Goal: Check status

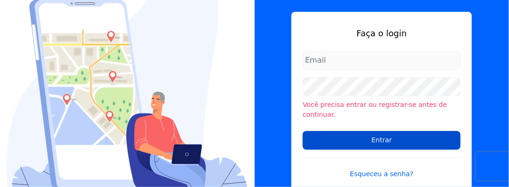
type input "[EMAIL_ADDRESS][DOMAIN_NAME]"
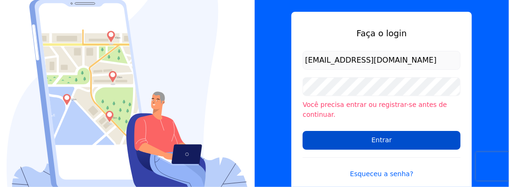
click at [345, 140] on input "Entrar" at bounding box center [382, 140] width 158 height 19
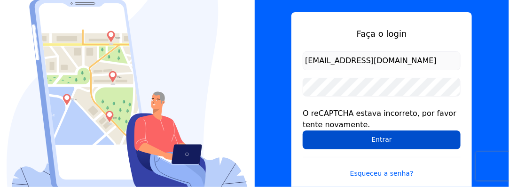
click at [317, 142] on input "Entrar" at bounding box center [382, 139] width 158 height 19
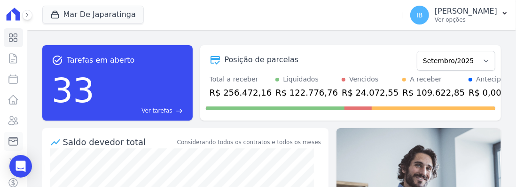
click at [9, 141] on icon at bounding box center [13, 140] width 11 height 11
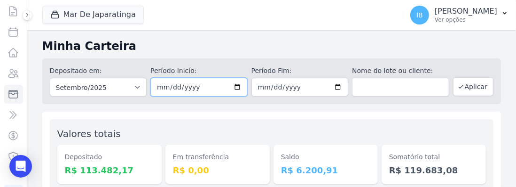
click at [235, 87] on input "2025-09-01" at bounding box center [198, 87] width 97 height 19
type input "2025-09-17"
click at [334, 86] on input "2025-09-30" at bounding box center [299, 87] width 97 height 19
type input "2025-09-17"
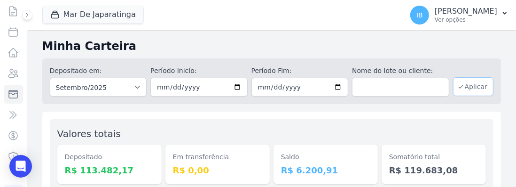
click at [459, 85] on icon "button" at bounding box center [461, 86] width 4 height 3
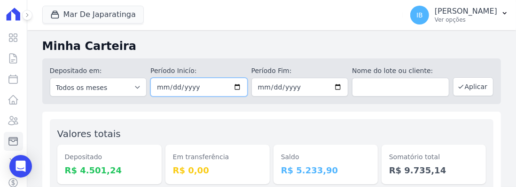
click at [235, 86] on input "2025-09-17" at bounding box center [198, 87] width 97 height 19
type input "2025-09-18"
click at [333, 86] on input "2025-09-17" at bounding box center [299, 87] width 97 height 19
type input "2025-09-18"
click at [465, 83] on button "Aplicar" at bounding box center [473, 86] width 40 height 19
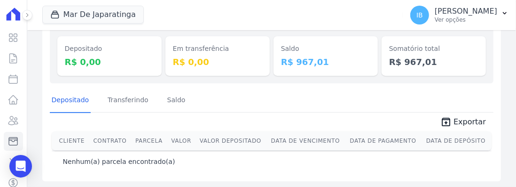
scroll to position [109, 0]
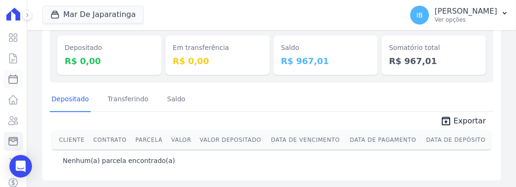
click at [12, 79] on icon at bounding box center [13, 78] width 11 height 11
select select
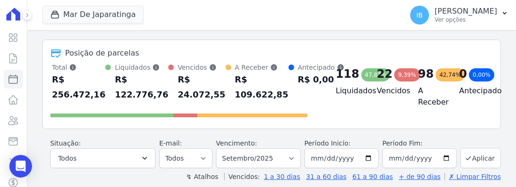
scroll to position [47, 0]
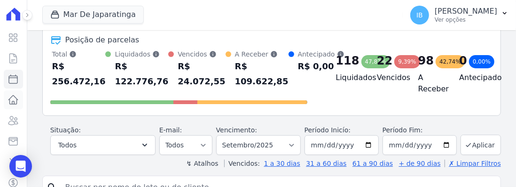
click at [6, 97] on link "Lotes" at bounding box center [13, 99] width 19 height 19
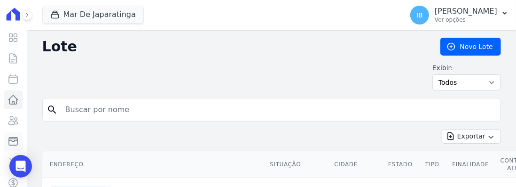
click at [10, 141] on icon at bounding box center [13, 141] width 8 height 8
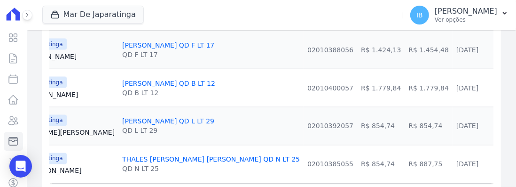
scroll to position [1082, 0]
